Goal: Task Accomplishment & Management: Complete application form

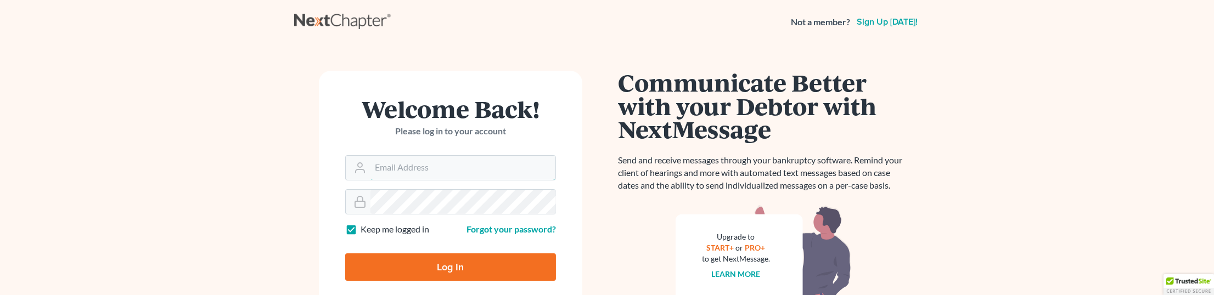
type input "john@mlnariklaw.com"
click at [467, 266] on input "Log In" at bounding box center [450, 267] width 211 height 27
type input "Thinking..."
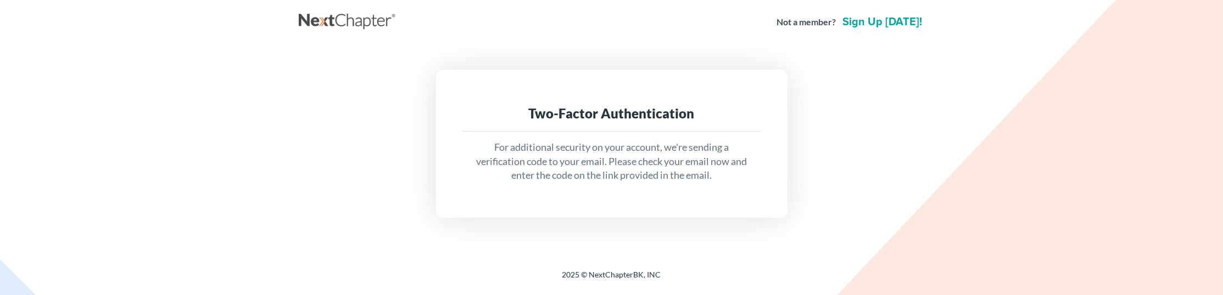
click at [960, 171] on main "Two-Factor Authentication For additional security on your account, we're sendin…" at bounding box center [611, 143] width 1223 height 199
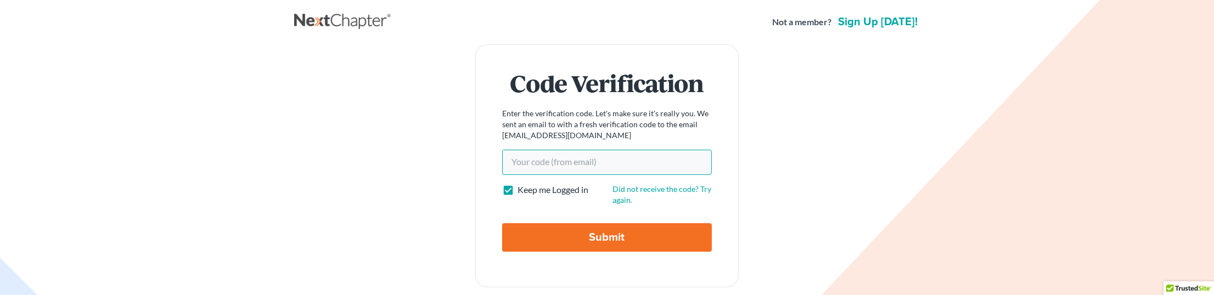
click at [590, 164] on input "Your code(from email)" at bounding box center [607, 162] width 210 height 25
paste input "212c4b"
type input "212c4b"
click at [588, 228] on input "Submit" at bounding box center [607, 237] width 210 height 29
type input "Thinking..."
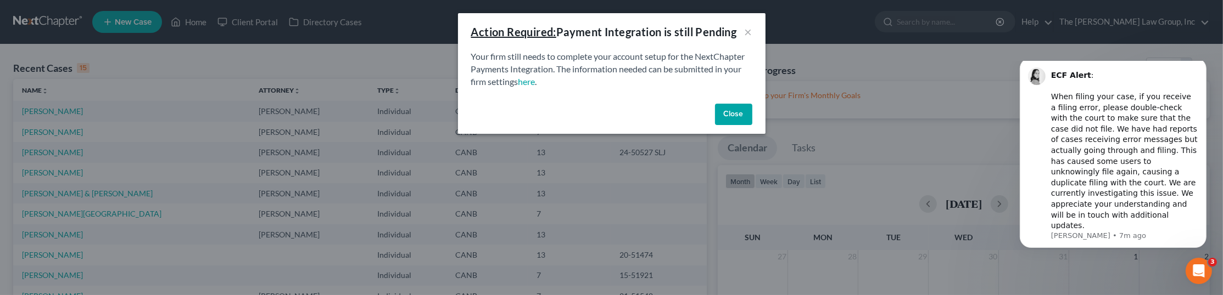
click at [738, 111] on button "Close" at bounding box center [733, 115] width 37 height 22
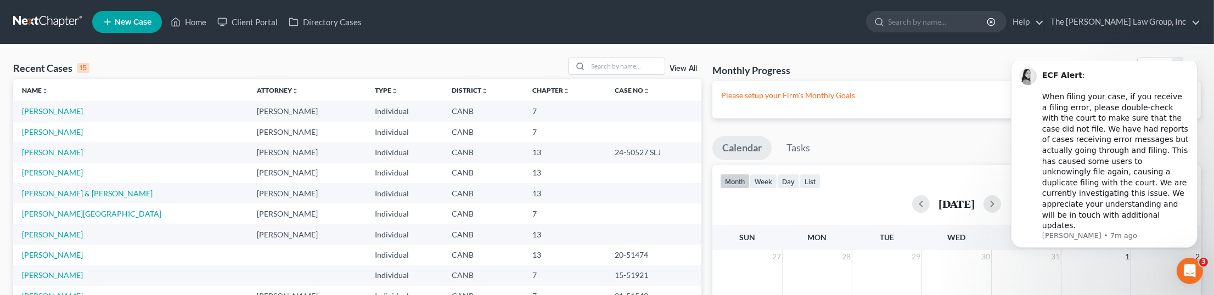
click at [148, 19] on span "New Case" at bounding box center [133, 22] width 37 height 8
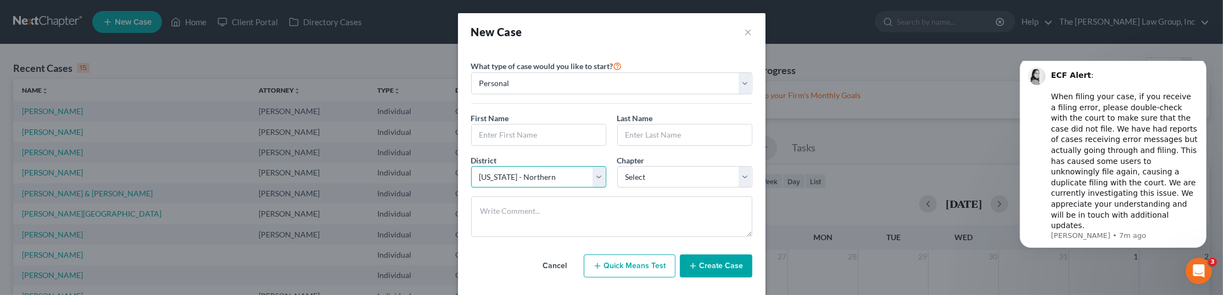
click at [596, 178] on select "Select Alabama - Middle Alabama - Northern Alabama - Southern Alaska Arizona Ar…" at bounding box center [538, 177] width 135 height 22
select select "48"
click at [471, 166] on select "Select Alabama - Middle Alabama - Northern Alabama - Southern Alaska Arizona Ar…" at bounding box center [538, 177] width 135 height 22
click at [649, 176] on select "Select 7 11 12 13" at bounding box center [684, 177] width 135 height 22
select select "3"
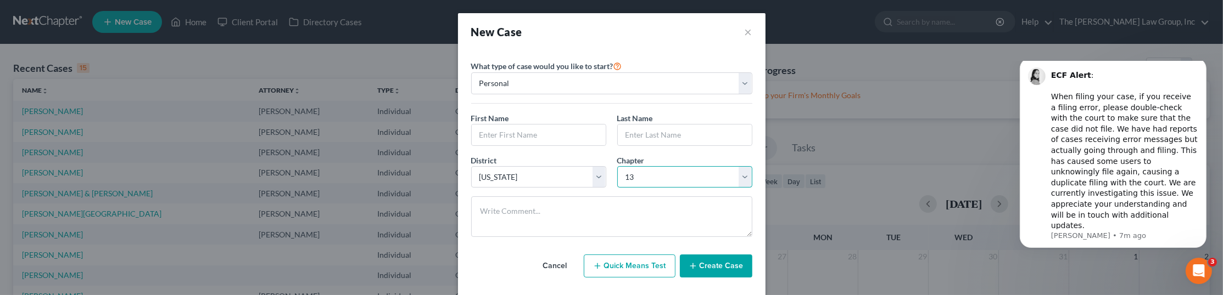
click at [617, 166] on select "Select 7 11 12 13" at bounding box center [684, 177] width 135 height 22
click at [578, 209] on textarea at bounding box center [611, 217] width 281 height 41
click at [745, 33] on button "×" at bounding box center [749, 31] width 8 height 15
